Goal: Task Accomplishment & Management: Manage account settings

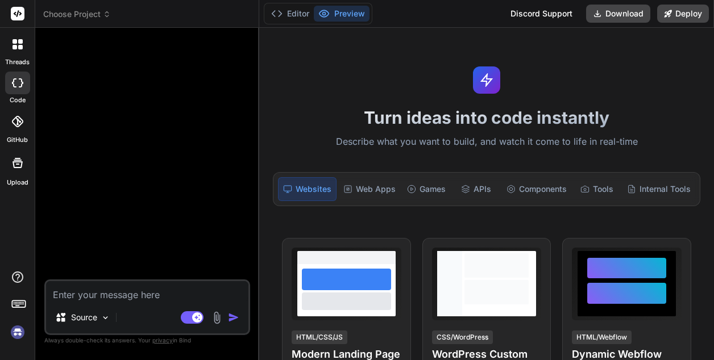
click at [15, 336] on img at bounding box center [17, 332] width 19 height 19
click at [18, 332] on img at bounding box center [17, 332] width 19 height 19
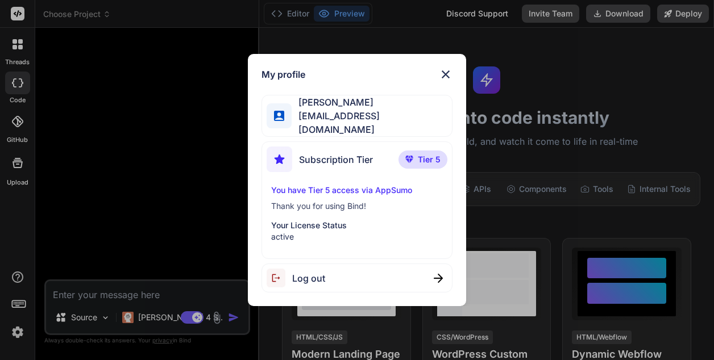
click at [315, 274] on span "Log out" at bounding box center [308, 279] width 33 height 14
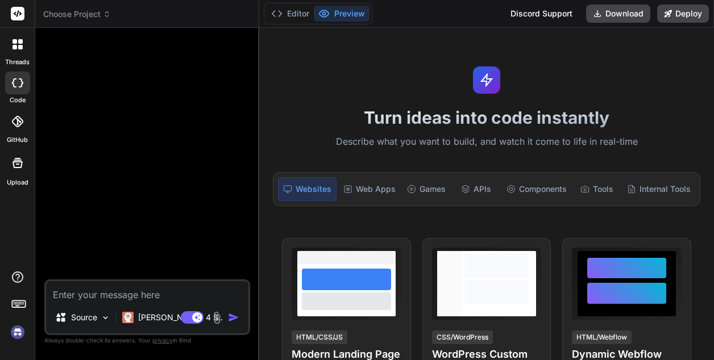
type textarea "x"
click at [16, 333] on img at bounding box center [17, 332] width 19 height 19
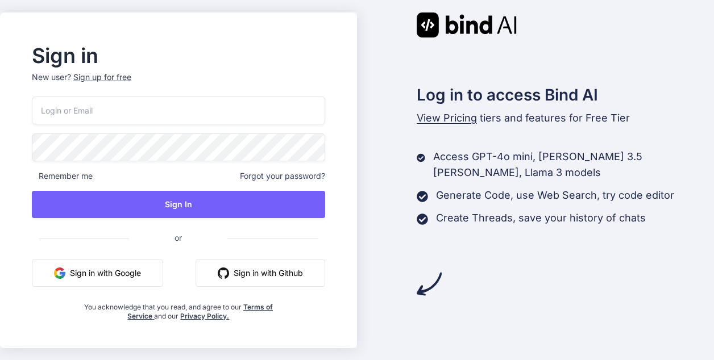
type input "kzmggl+bind@gmail.com"
